Goal: Transaction & Acquisition: Purchase product/service

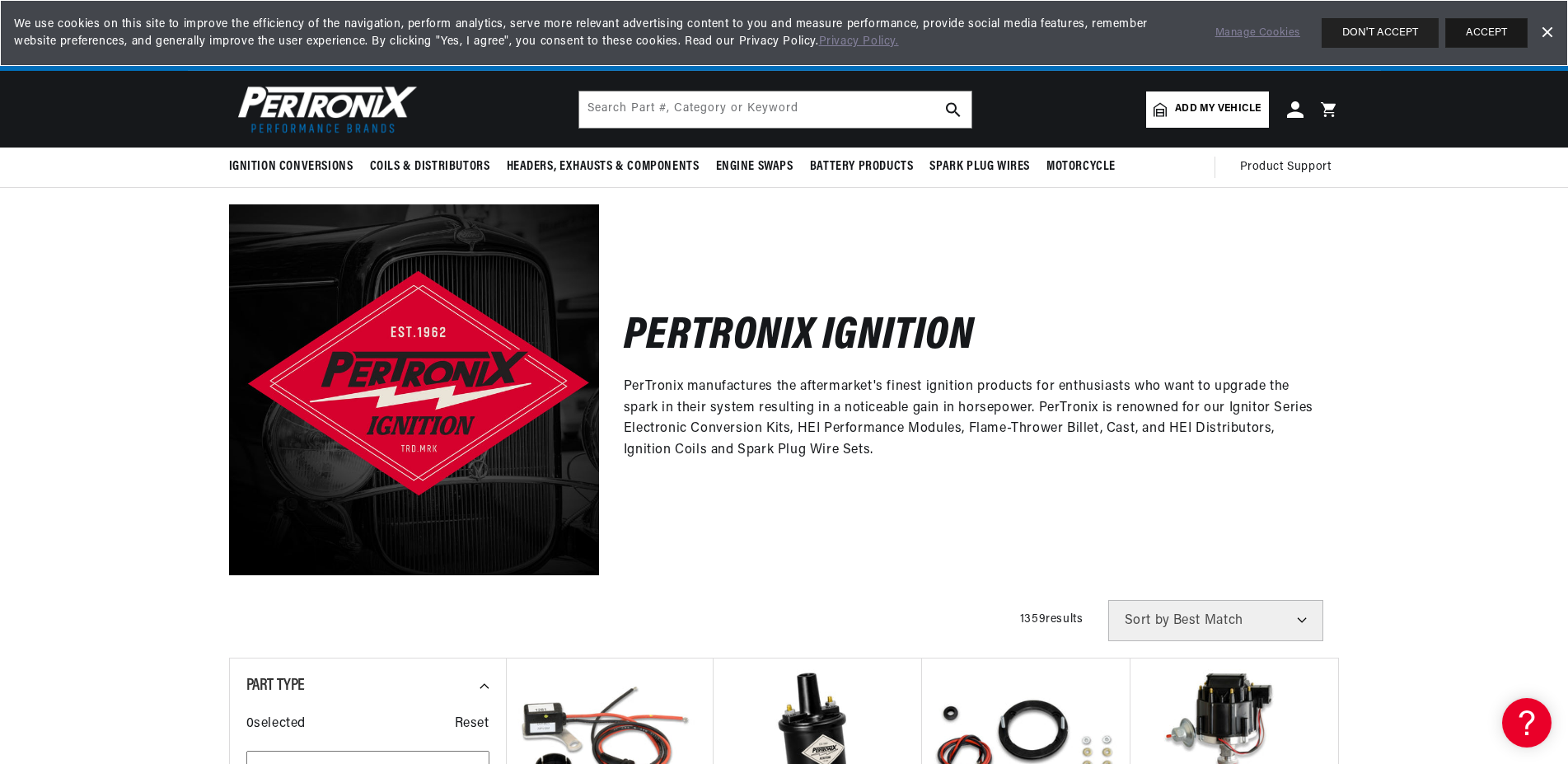
click at [1467, 31] on button "ACCEPT" at bounding box center [1486, 33] width 83 height 30
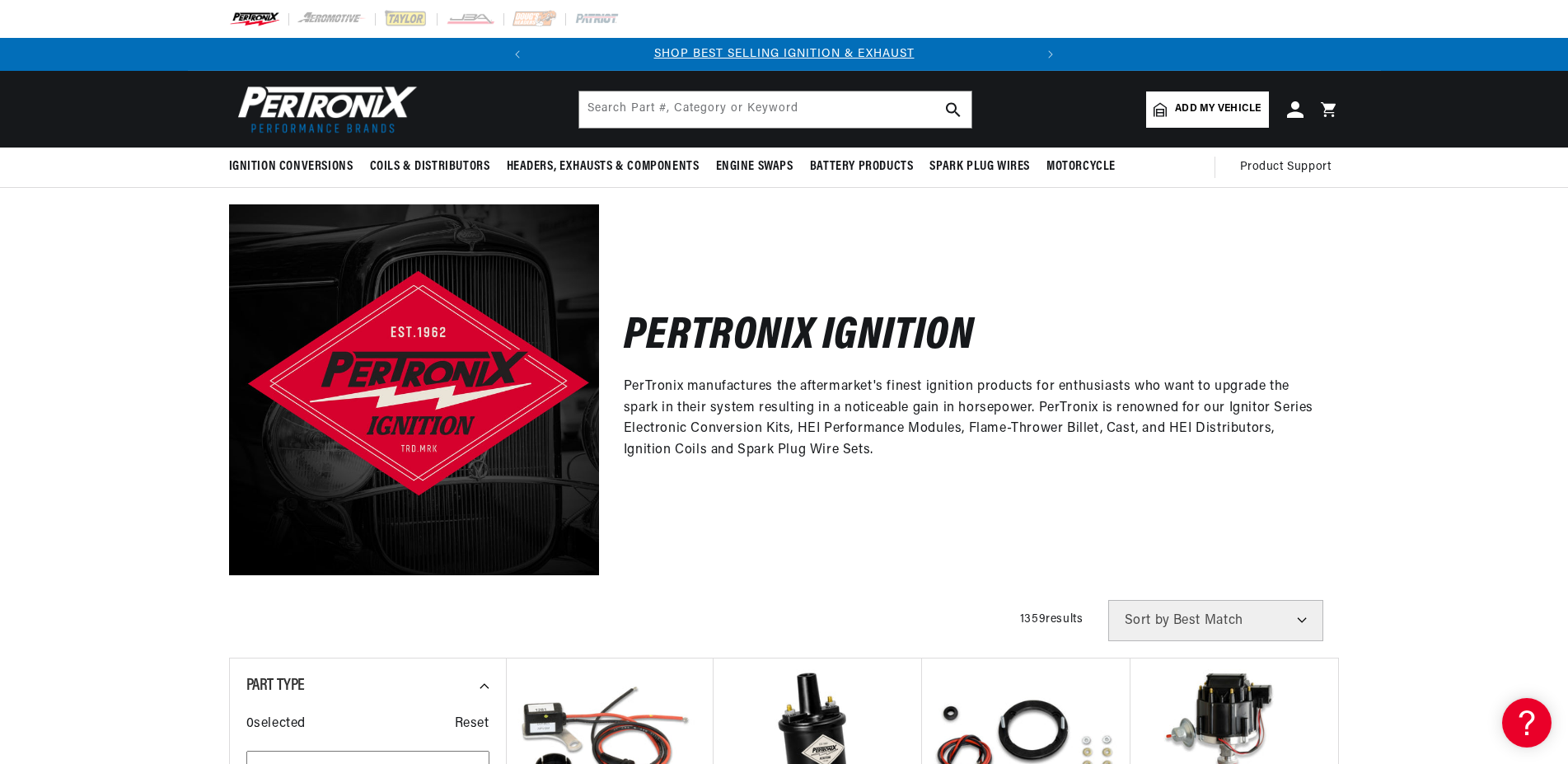
click at [1211, 105] on span "Add my vehicle" at bounding box center [1217, 109] width 86 height 16
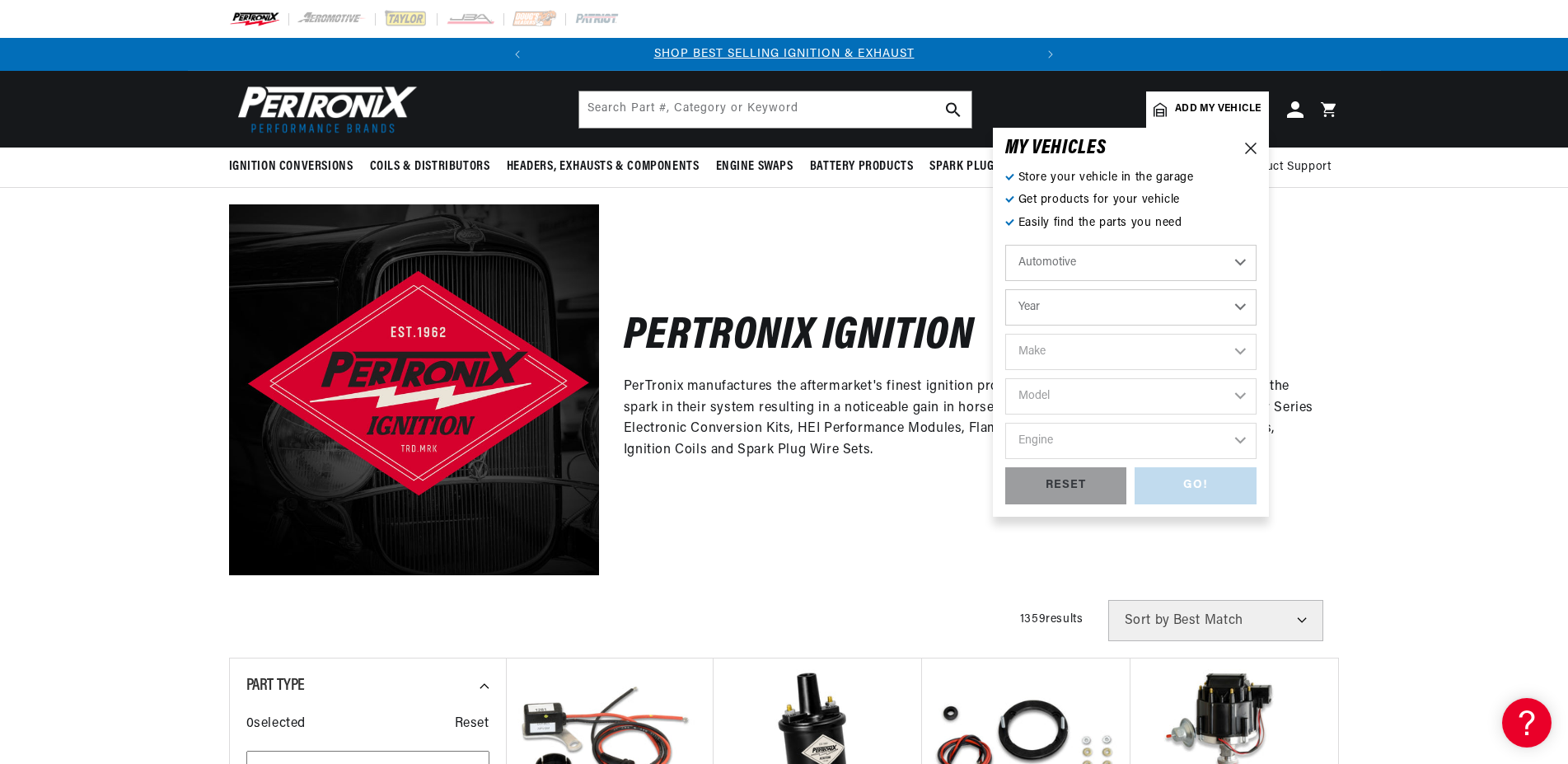
click at [1005, 289] on select "Year [DATE] 2025 2024 2023 2022 2021 2020 2019 2018 2017 2016 2015 2014 2013 20…" at bounding box center [1130, 306] width 251 height 36
select select "1968"
click option "1968" at bounding box center [0, 0] width 0 height 0
select select "1968"
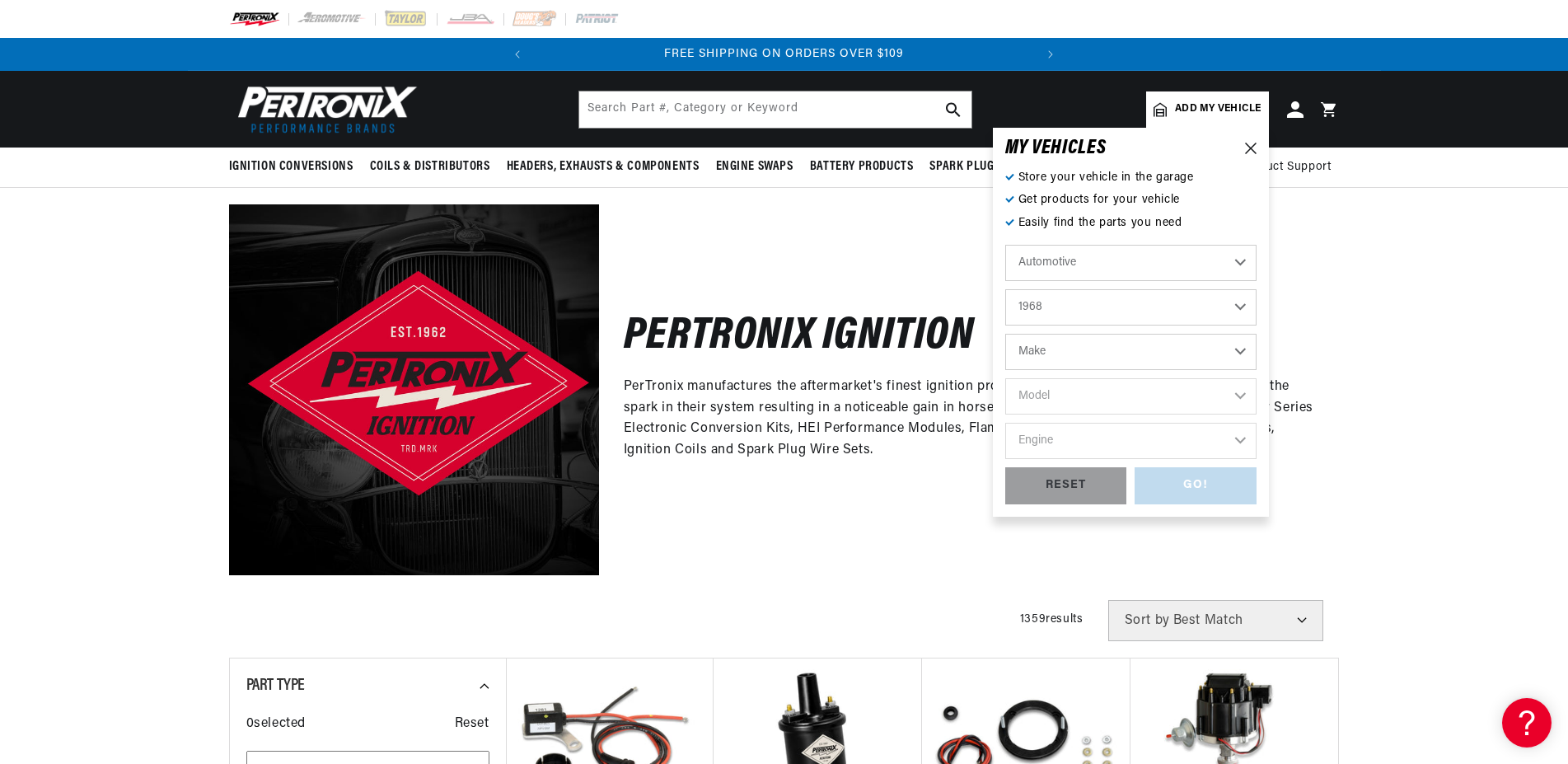
click at [1005, 334] on select "Make Alfa Romeo American Motors Aston Martin Austin Austin Healey Avanti Bentle…" at bounding box center [1130, 352] width 251 height 36
select select "Mercury"
click option "Mercury" at bounding box center [0, 0] width 0 height 0
select select "Mercury"
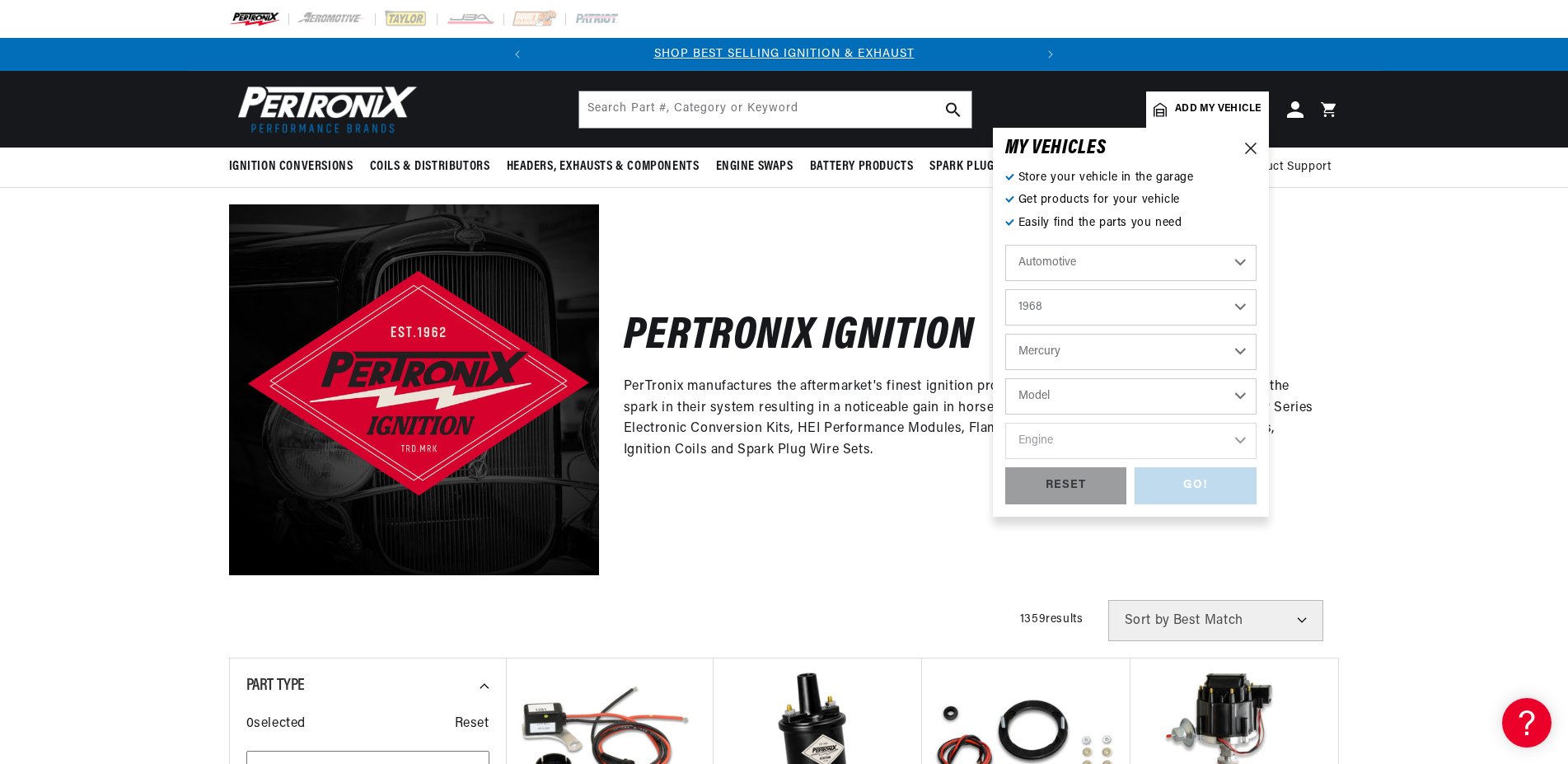
click at [1005, 378] on select "Model Colony Park Comet Commuter Cougar Cyclone Marquis Montclair Montego Monte…" at bounding box center [1130, 396] width 251 height 36
select select "Cougar"
click option "Cougar" at bounding box center [0, 0] width 0 height 0
select select "Cougar"
click at [1005, 422] on select "Engine 5.8L 289cid / 4.7L 302cid / 5.0L 351W 390cid / 6.4L 427cid / 7.0L 428cid…" at bounding box center [1130, 440] width 251 height 36
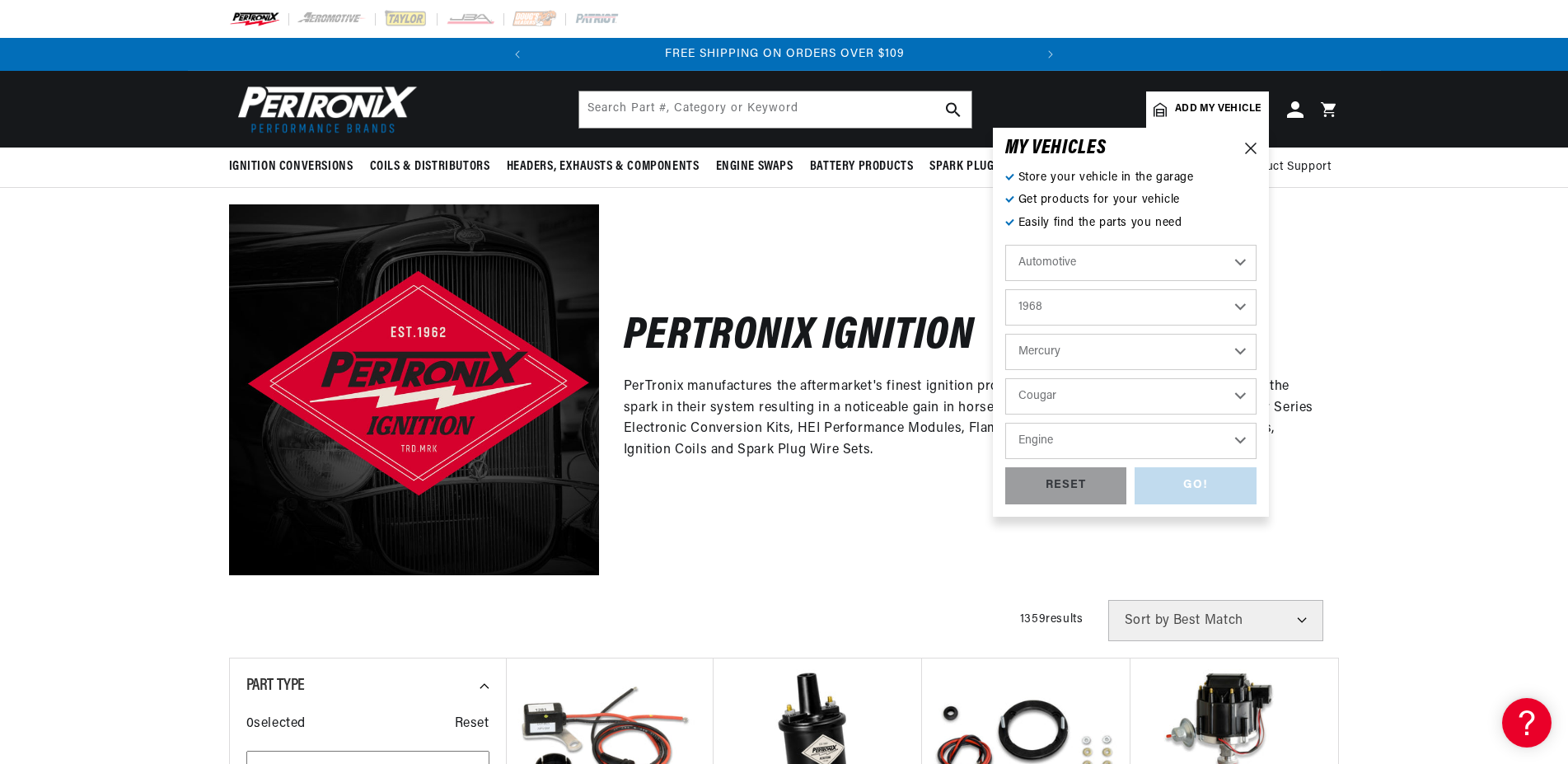
scroll to position [0, 500]
click at [1005, 422] on select "Engine 5.8L 289cid / 4.7L 302cid / 5.0L 351W 390cid / 6.4L 427cid / 7.0L 428cid…" at bounding box center [1130, 440] width 251 height 36
select select "427cid-7.0L"
click option "427cid / 7.0L" at bounding box center [0, 0] width 0 height 0
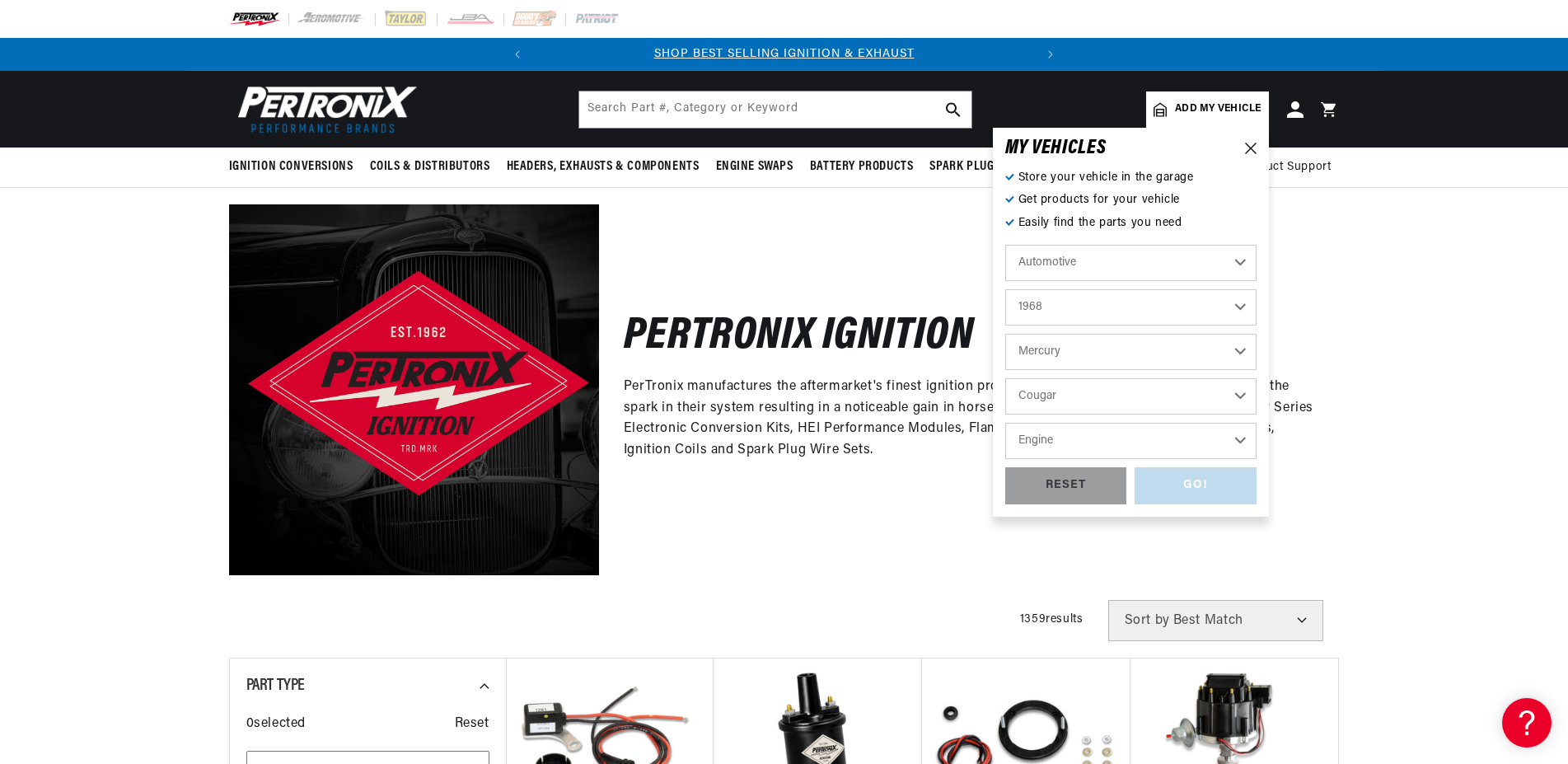
select select "427cid-7.0L"
click at [1186, 485] on div "GO!" at bounding box center [1196, 485] width 122 height 37
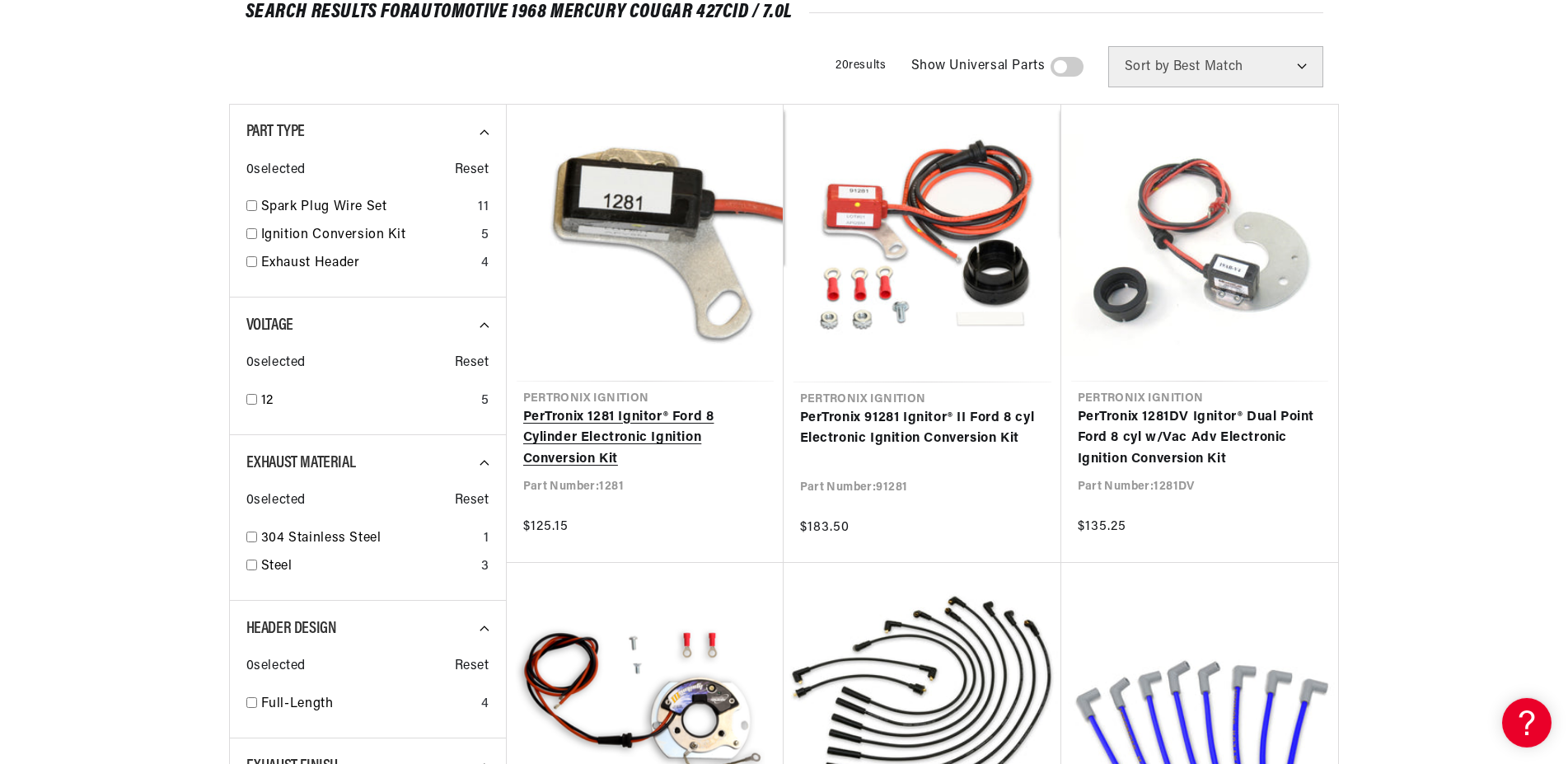
scroll to position [252, 0]
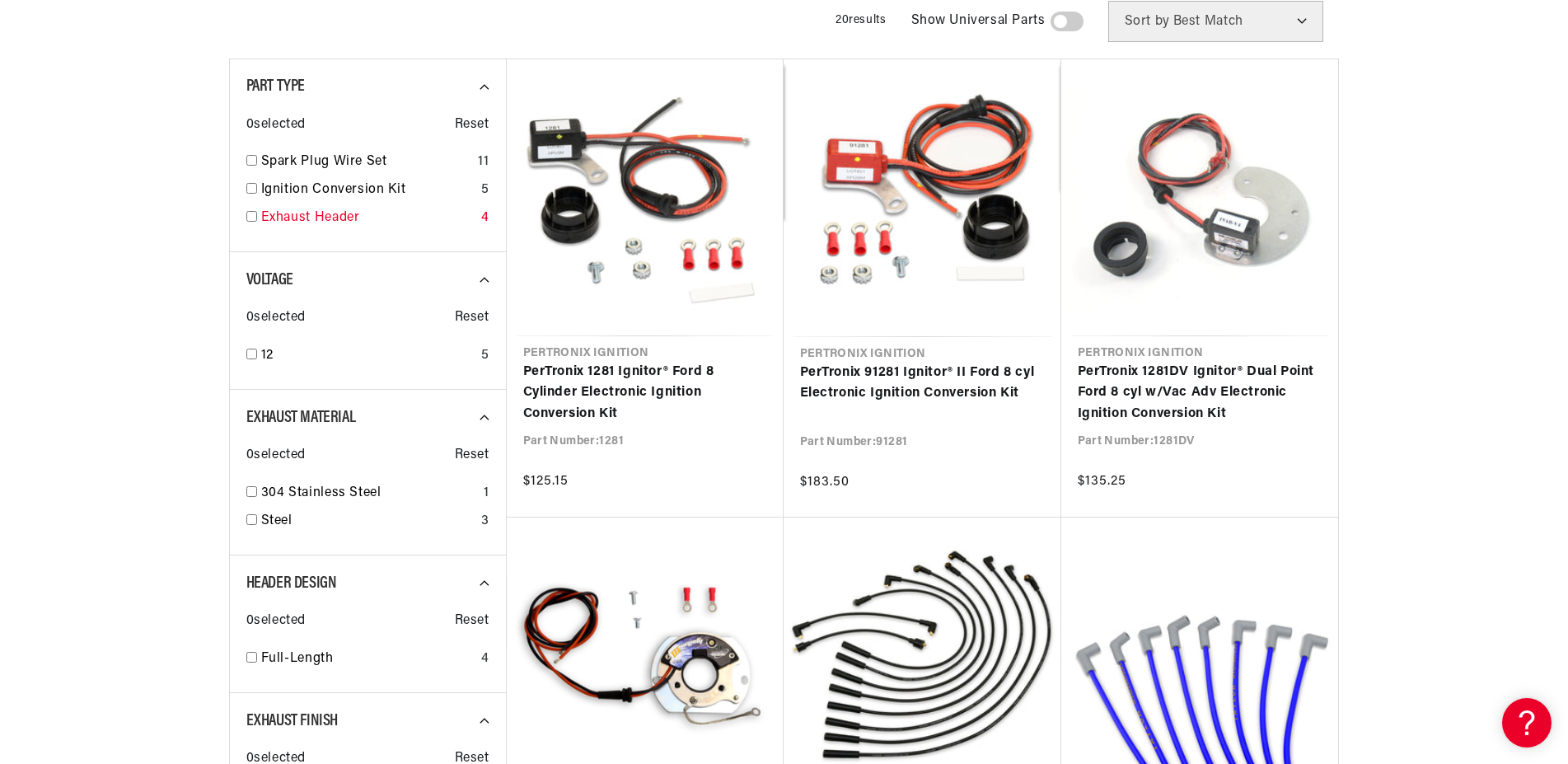
click at [339, 220] on link "Exhaust Header" at bounding box center [368, 219] width 214 height 22
checkbox input "true"
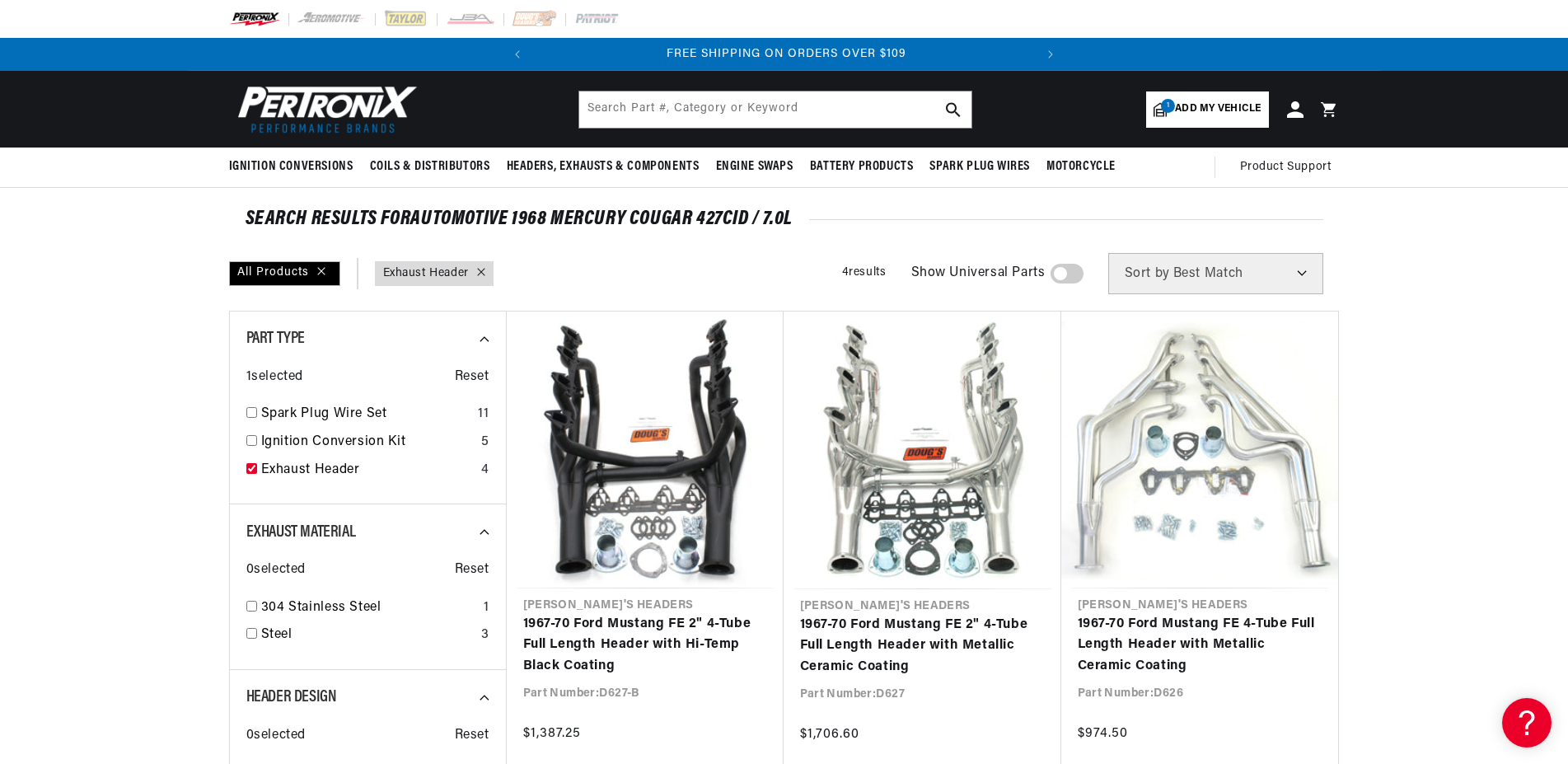
scroll to position [0, 500]
click at [1198, 108] on span "Add my vehicle" at bounding box center [1217, 109] width 86 height 16
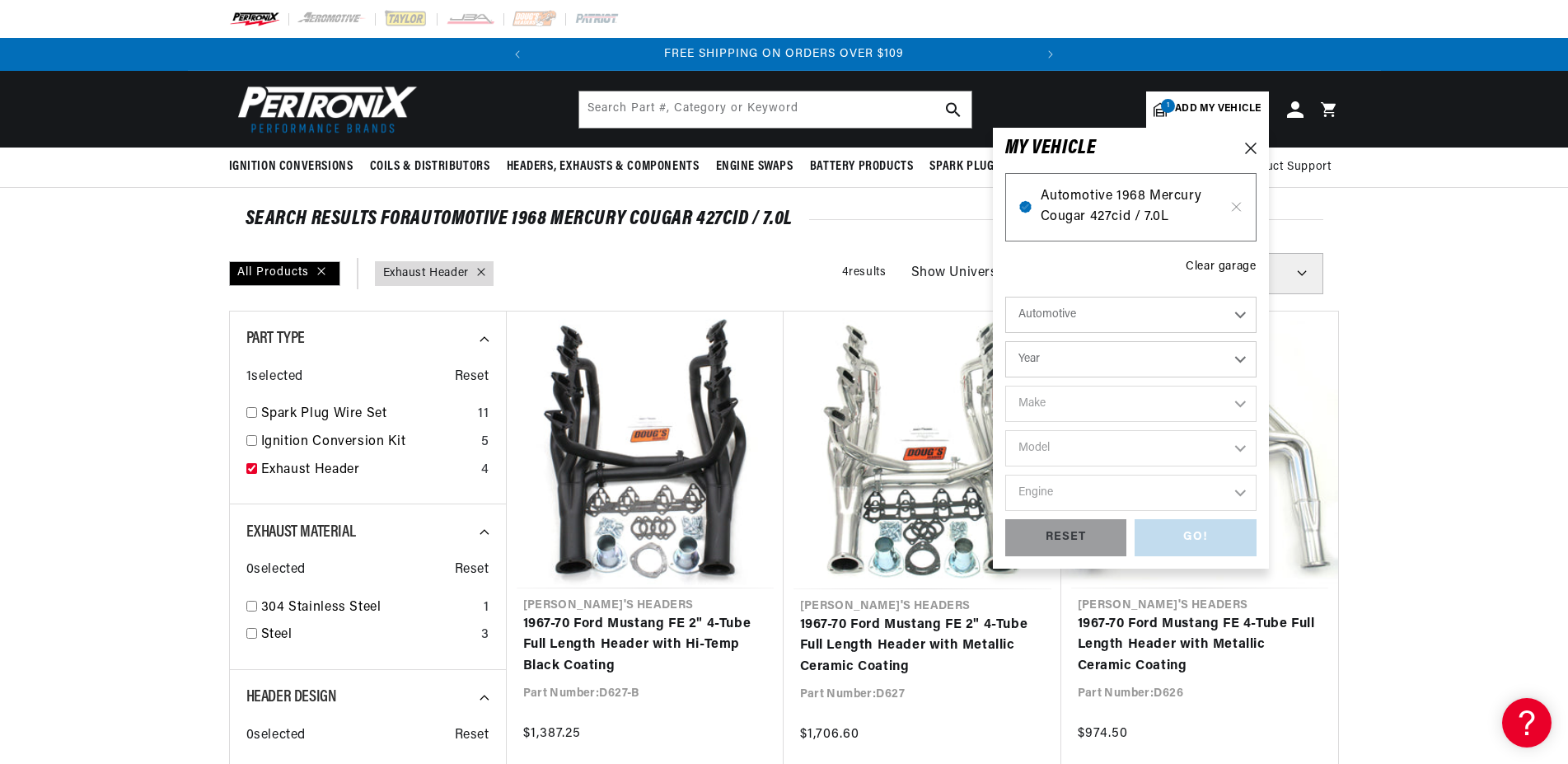
click at [1125, 204] on span "Automotive 1968 Mercury Cougar 427cid / 7.0L" at bounding box center [1130, 207] width 180 height 42
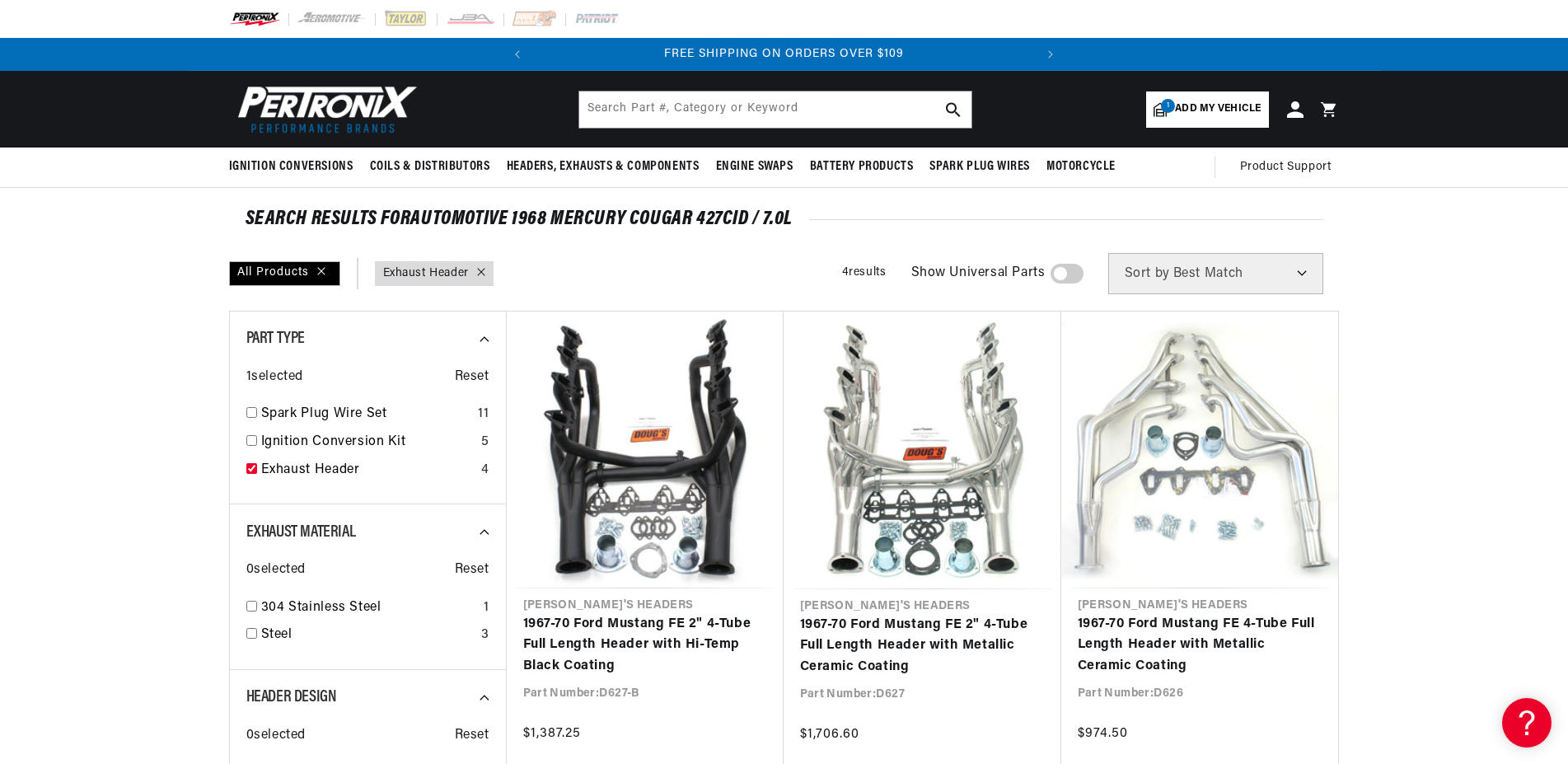
click at [1205, 113] on span "Add my vehicle" at bounding box center [1217, 109] width 86 height 16
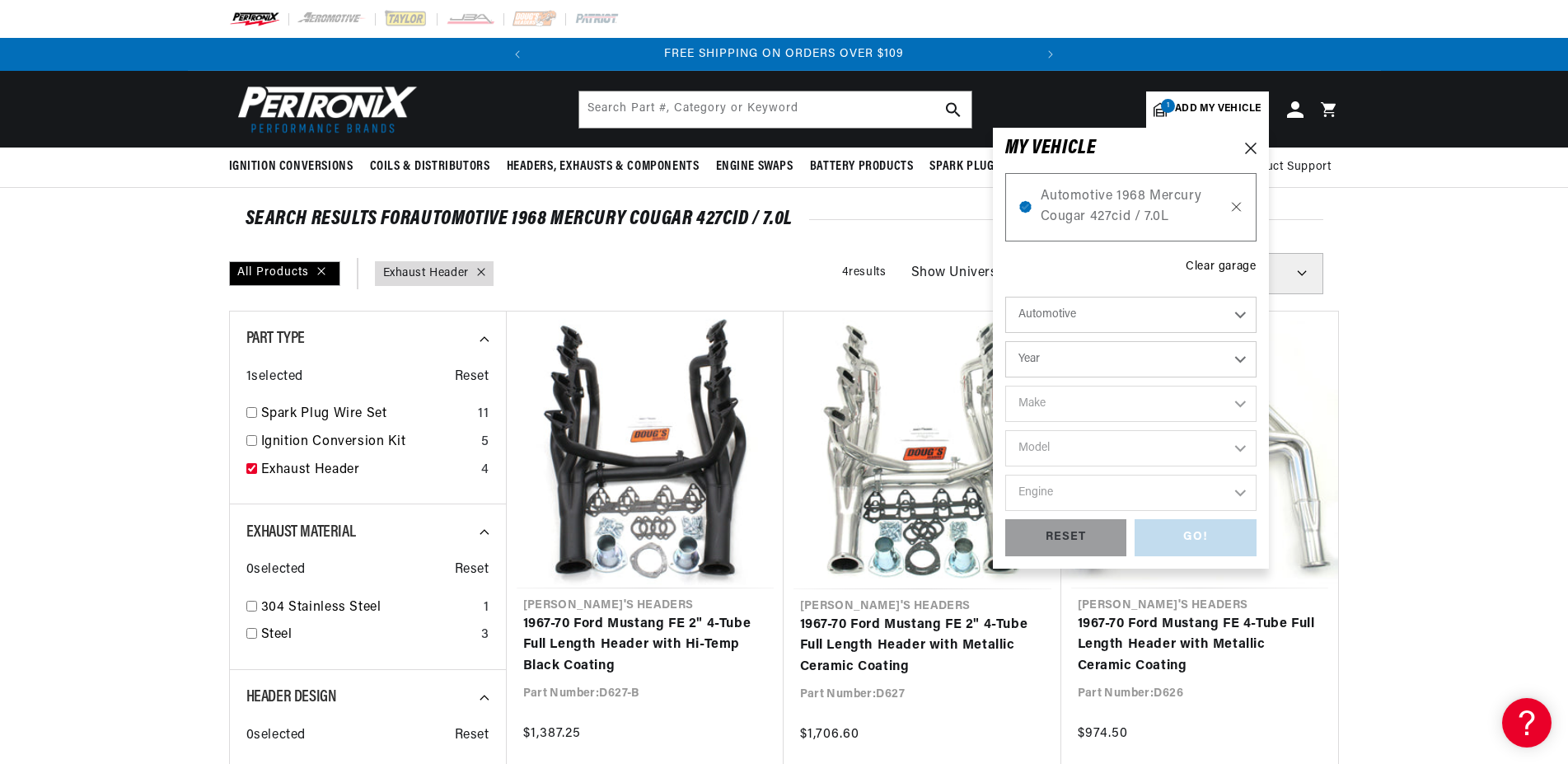
click at [1233, 201] on icon at bounding box center [1236, 207] width 14 height 13
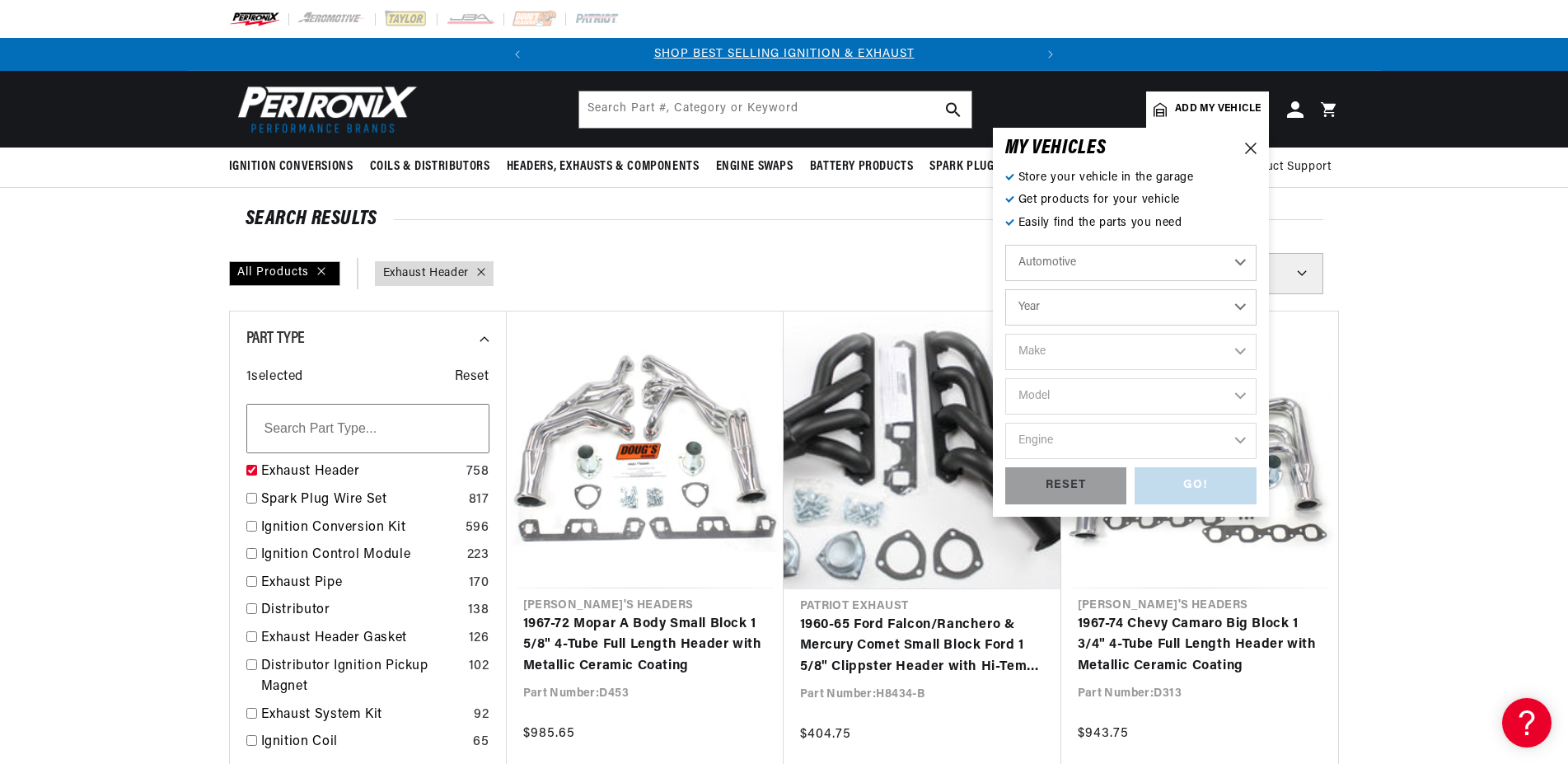
click at [1005, 289] on select "Year [DATE] 2025 2024 2023 2022 2021 2020 2019 2018 2017 2016 2015 2014 2013 20…" at bounding box center [1130, 306] width 251 height 36
select select "1971"
click option "1971" at bounding box center [0, 0] width 0 height 0
select select "1971"
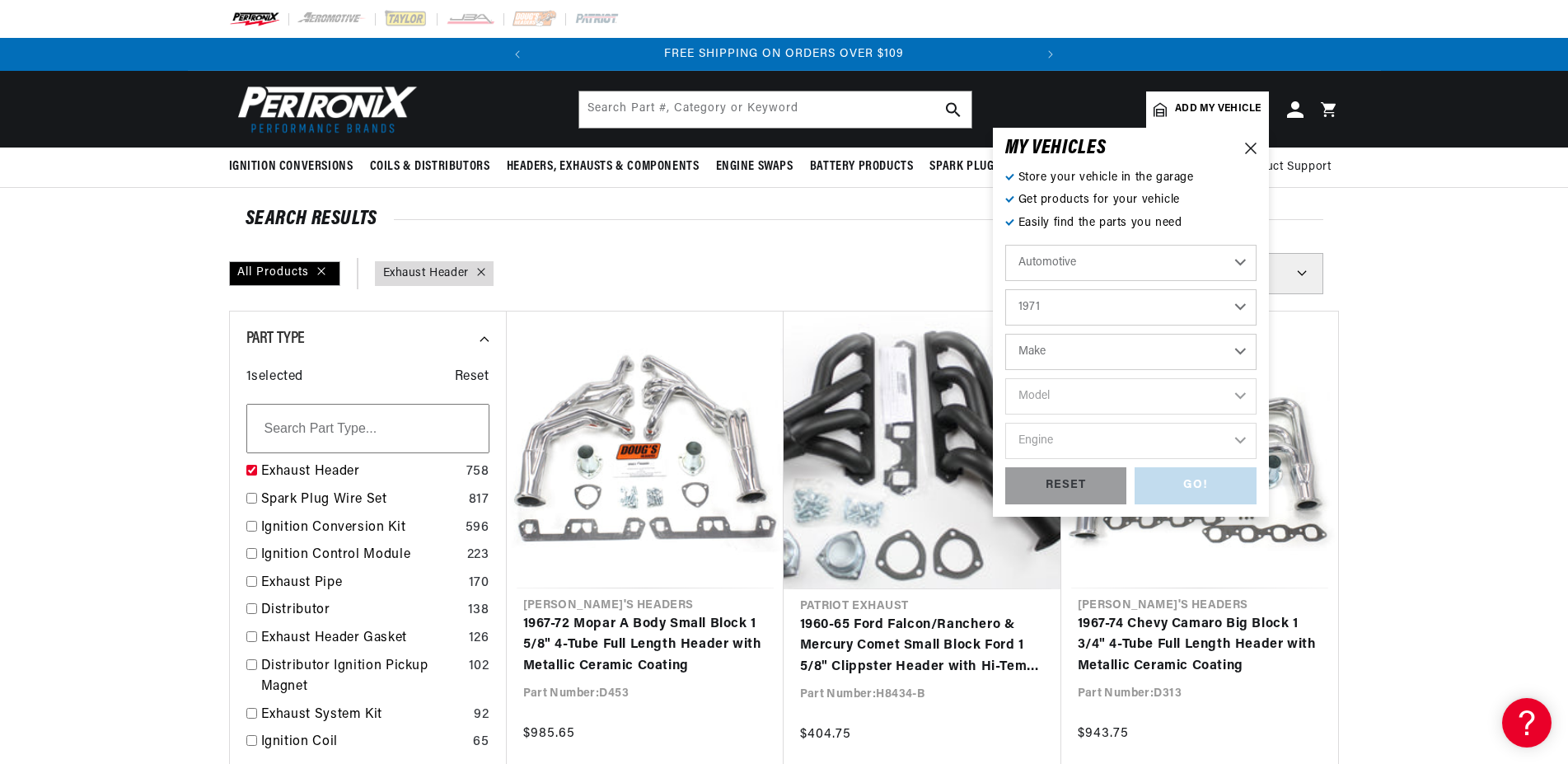
click at [1005, 334] on select "Make Alfa Romeo American Motors Aston [PERSON_NAME] Audi [GEOGRAPHIC_DATA] Avan…" at bounding box center [1130, 352] width 251 height 36
select select "Mercury"
click option "Mercury" at bounding box center [0, 0] width 0 height 0
select select "Mercury"
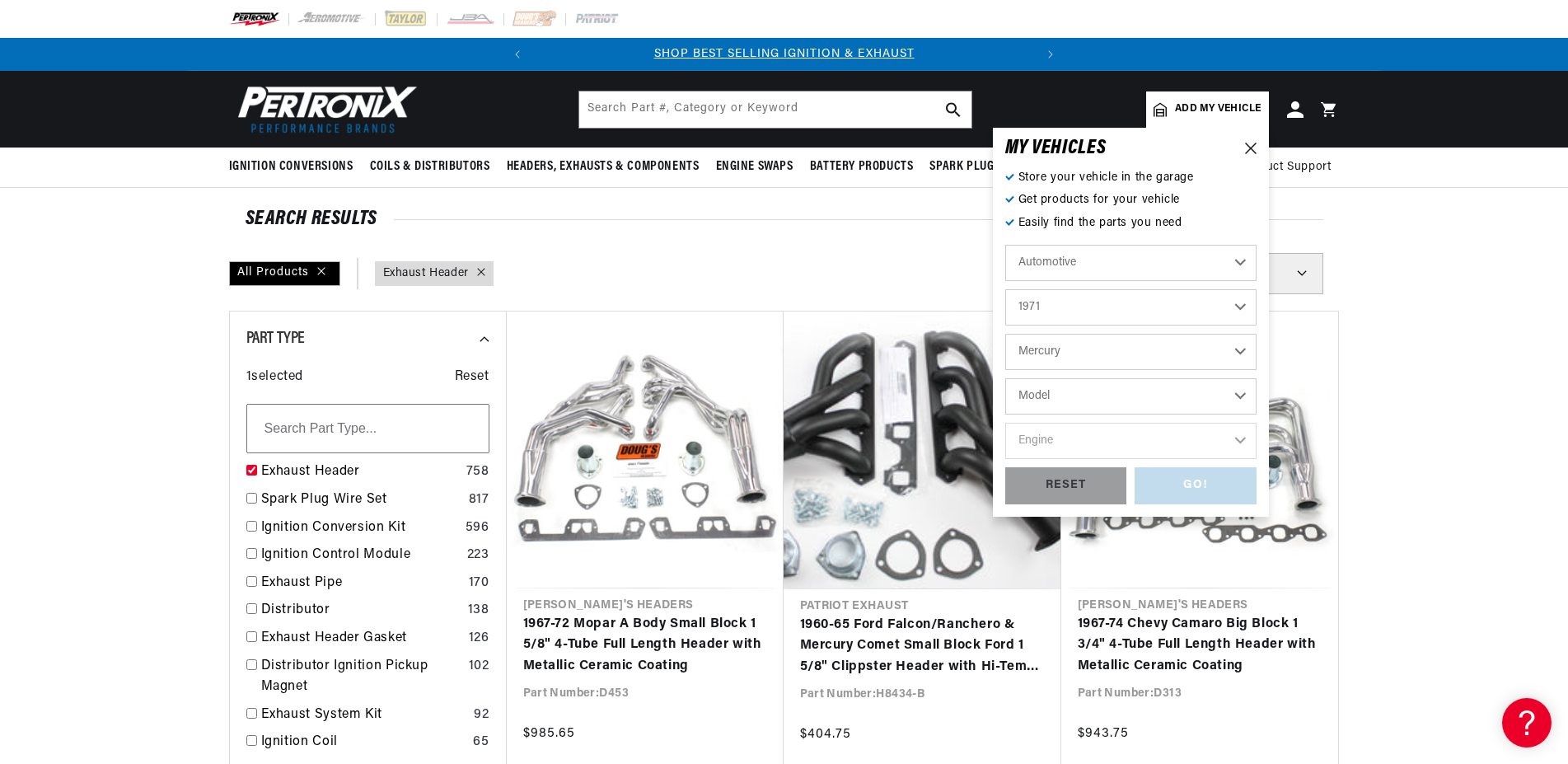
click at [1005, 378] on select "Model [GEOGRAPHIC_DATA] [GEOGRAPHIC_DATA] Comet Cougar Cyclone Marquis [GEOGRAP…" at bounding box center [1130, 396] width 251 height 36
select select "Cougar"
click option "Cougar" at bounding box center [0, 0] width 0 height 0
select select "Cougar"
click at [1005, 422] on select "Engine 4.7L 7.5L 302cid / 5.0L 351cid / 5.8L 351W 390cid / 6.4L 400cid / 6.6L 4…" at bounding box center [1130, 440] width 251 height 36
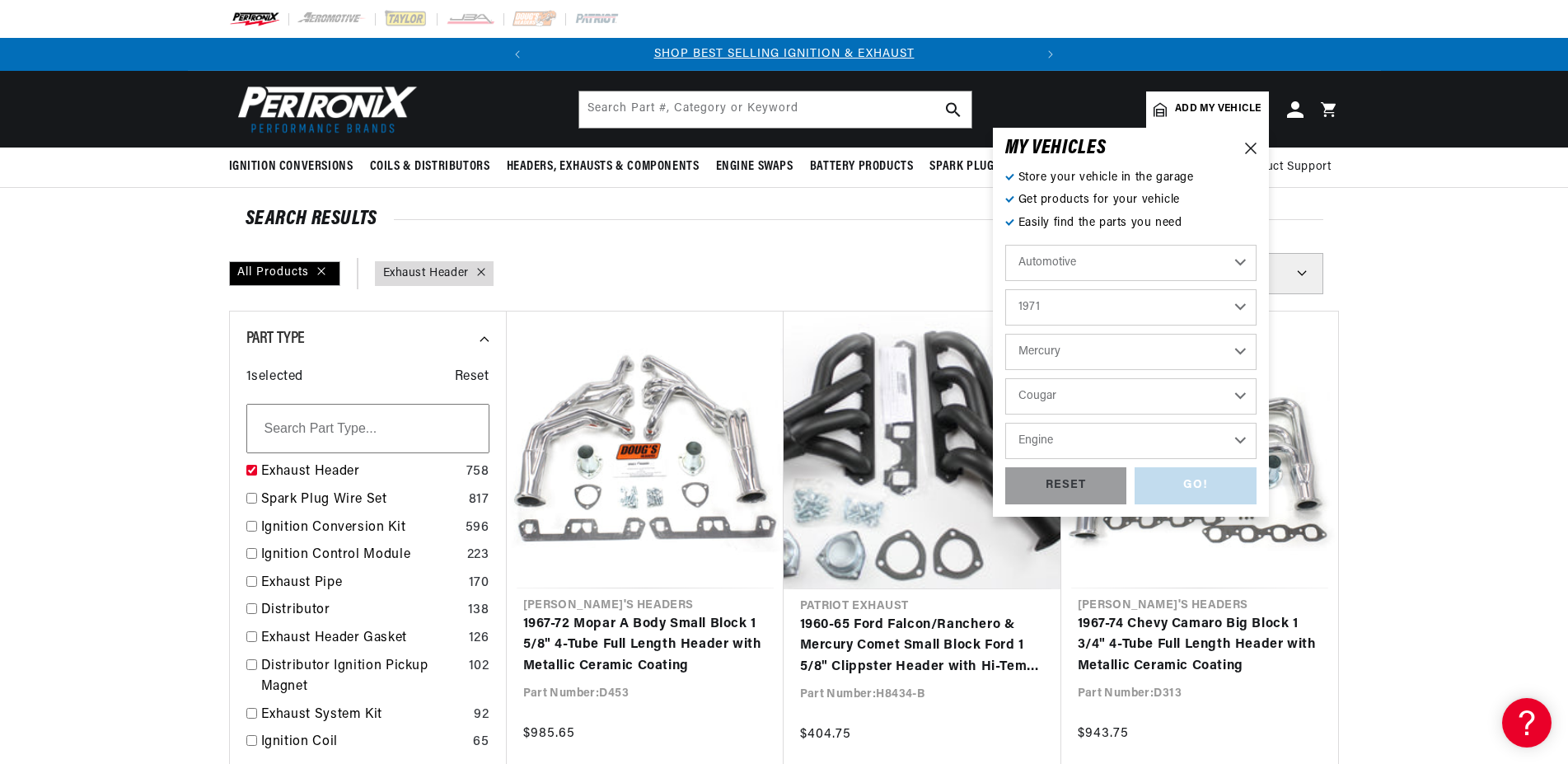
click at [1005, 422] on select "Engine 4.7L 7.5L 302cid / 5.0L 351cid / 5.8L 351W 390cid / 6.4L 400cid / 6.6L 4…" at bounding box center [1130, 440] width 251 height 36
select select "429cid-7.0L"
click option "429cid / 7.0L" at bounding box center [0, 0] width 0 height 0
select select "429cid-7.0L"
click at [1198, 483] on div "GO!" at bounding box center [1196, 485] width 122 height 37
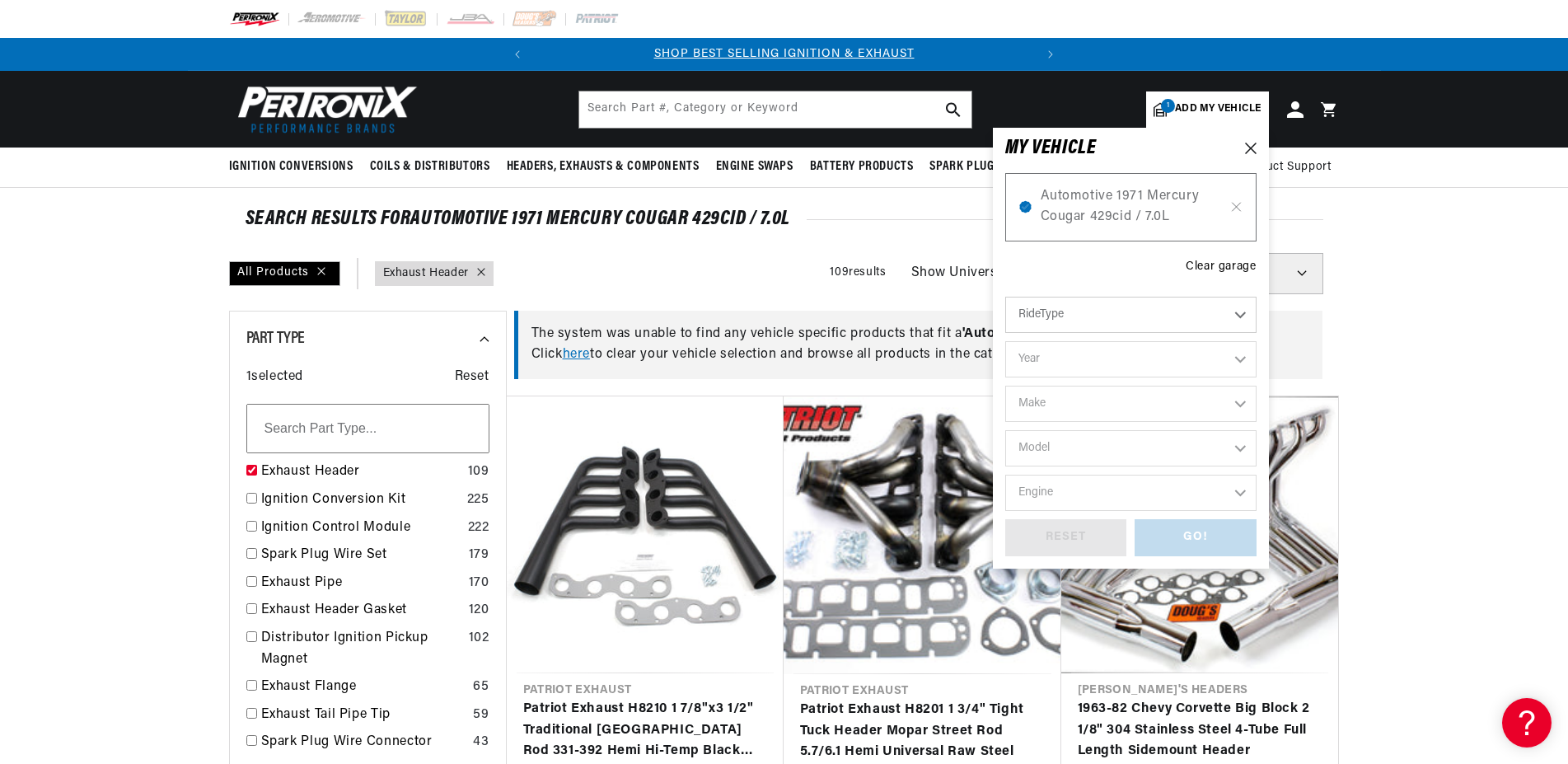
click at [1096, 190] on span "Automotive 1971 Mercury Cougar 429cid / 7.0L" at bounding box center [1130, 207] width 180 height 42
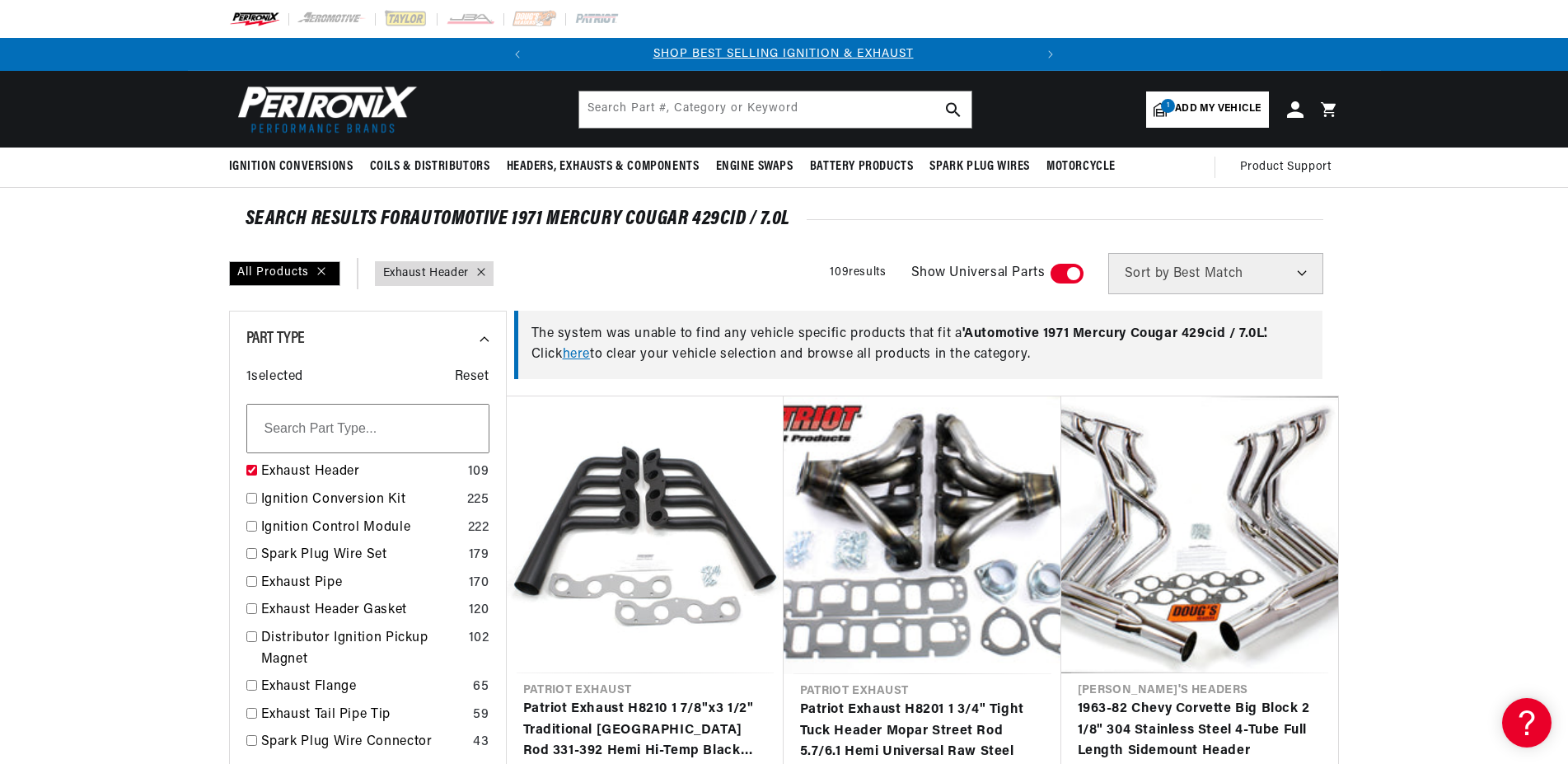
scroll to position [0, 0]
click at [479, 269] on icon at bounding box center [481, 272] width 8 height 8
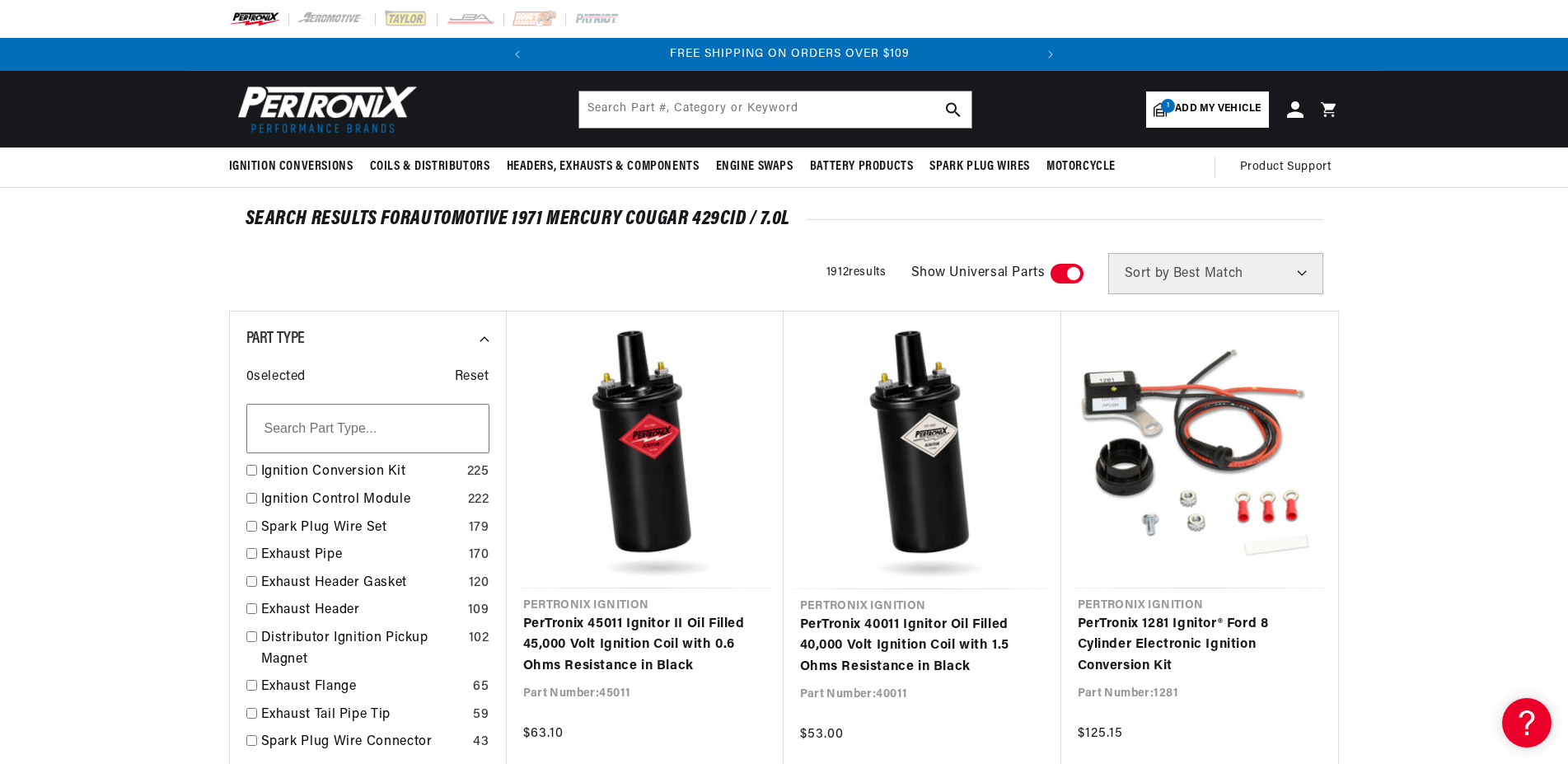
scroll to position [0, 500]
click at [598, 216] on div "SEARCH RESULTS FOR Automotive 1971 Mercury Cougar 429cid / 7.0L" at bounding box center [784, 220] width 1078 height 17
click at [1071, 268] on span at bounding box center [1066, 274] width 33 height 20
click at [1065, 277] on input "checkbox" at bounding box center [1059, 277] width 11 height 0
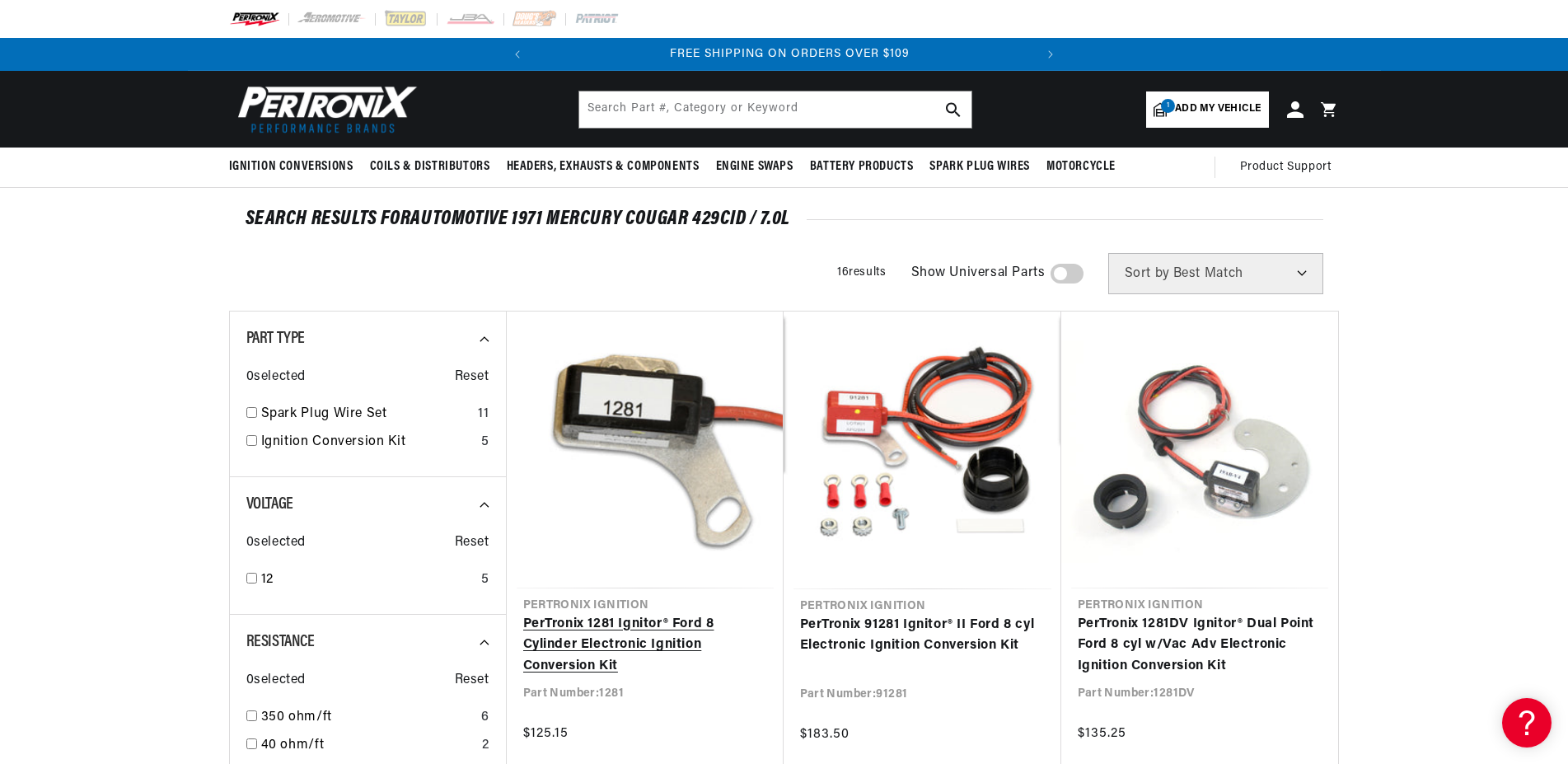
scroll to position [0, 500]
